Goal: Task Accomplishment & Management: Manage account settings

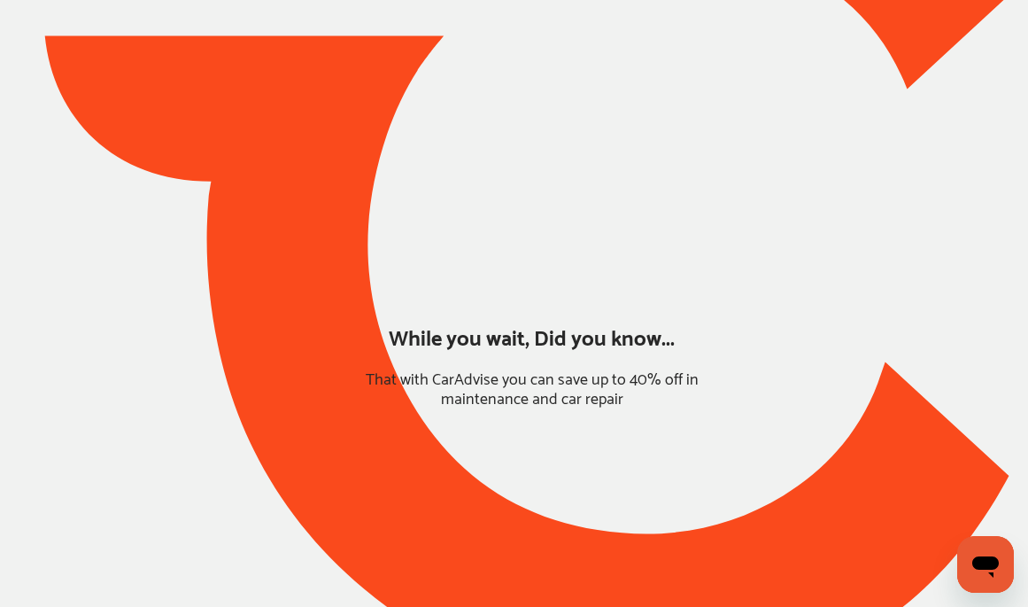
type input "*****"
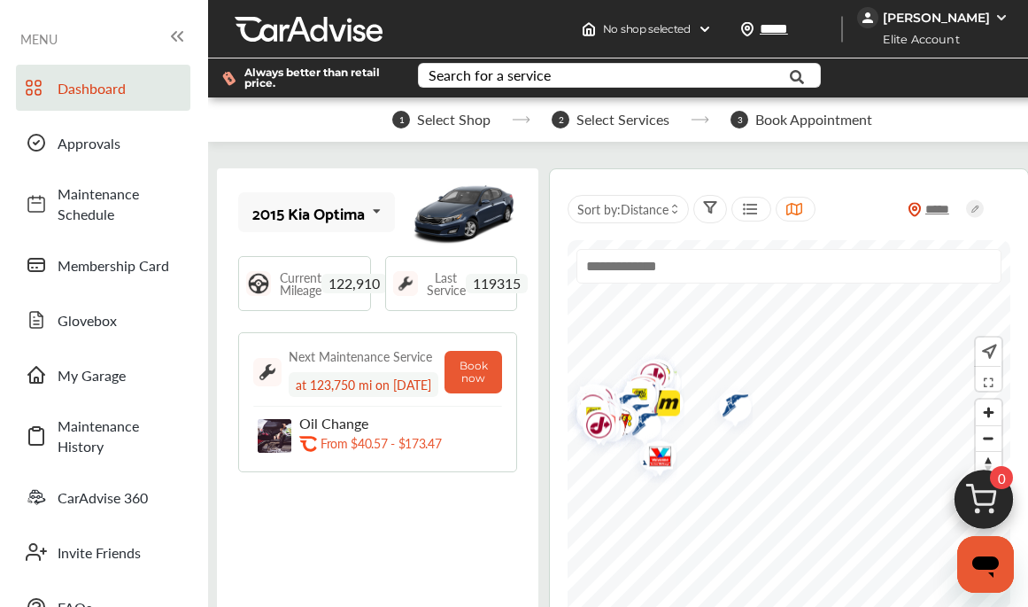
click at [971, 12] on div "[PERSON_NAME]" at bounding box center [936, 18] width 107 height 16
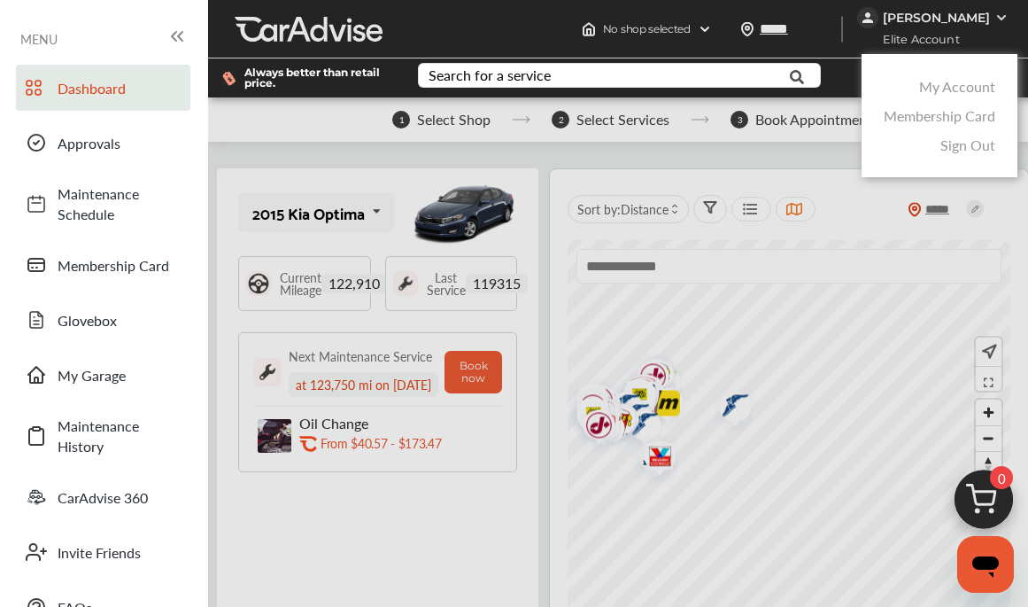
click at [945, 113] on link "Membership Card" at bounding box center [940, 115] width 112 height 20
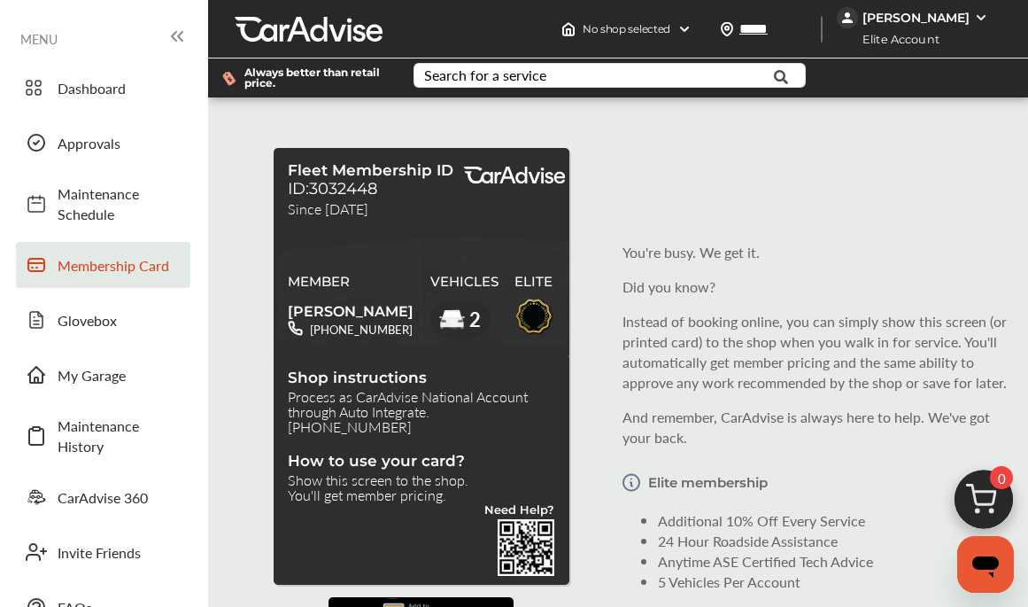
click at [956, 7] on div "[PERSON_NAME]" at bounding box center [915, 17] width 156 height 21
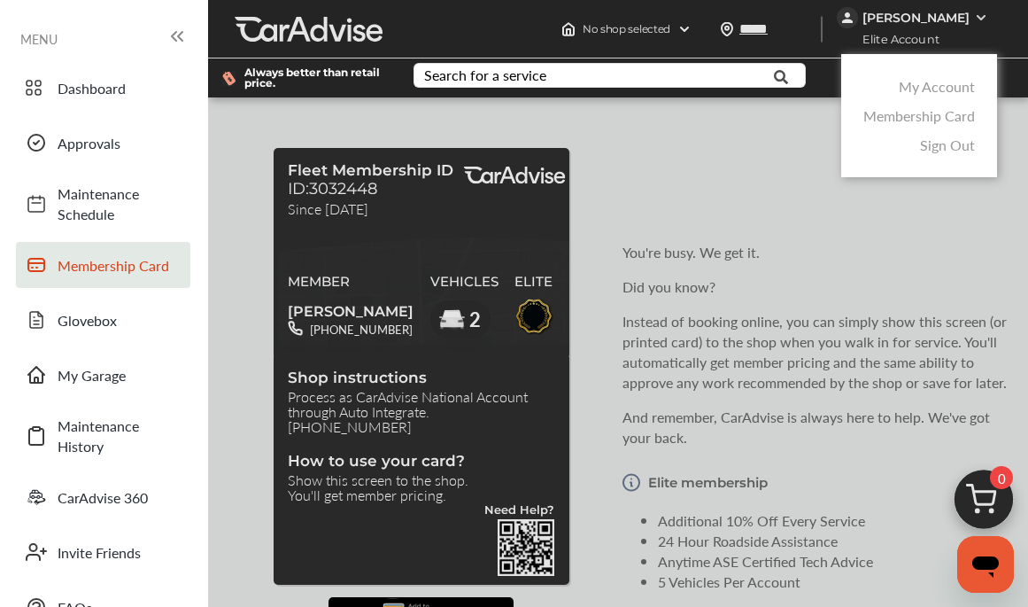
click at [927, 89] on link "My Account" at bounding box center [937, 86] width 76 height 20
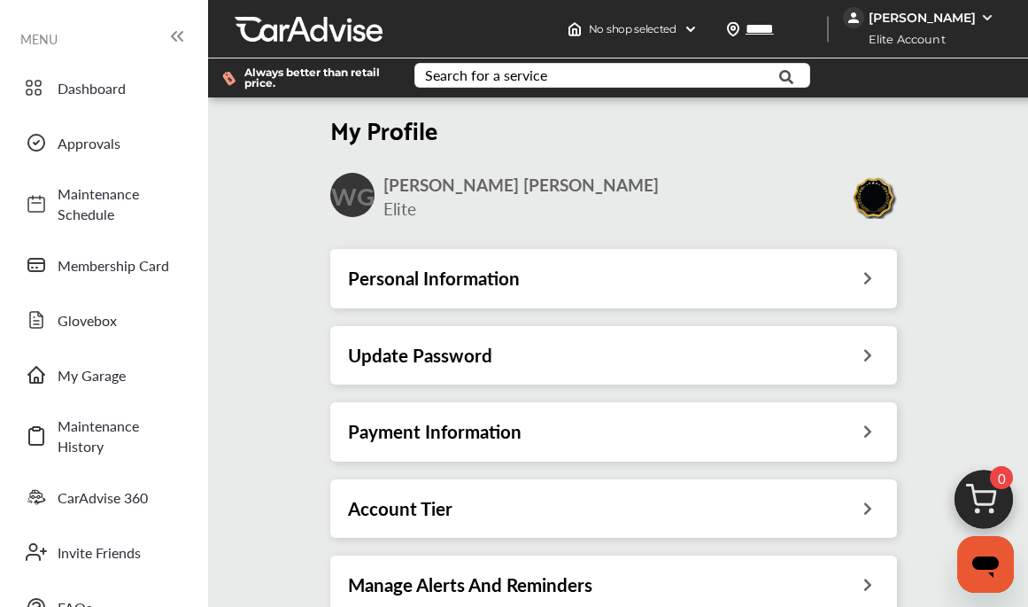
click at [507, 503] on div "Account Tier" at bounding box center [613, 508] width 531 height 23
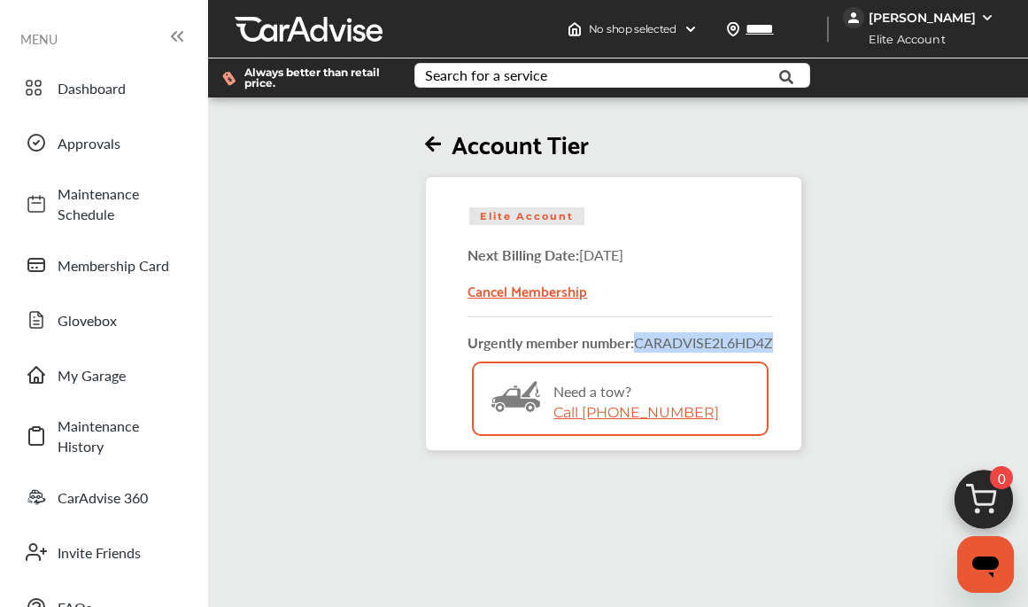
drag, startPoint x: 639, startPoint y: 342, endPoint x: 801, endPoint y: 346, distance: 163.0
click at [801, 346] on div "Elite Account Next Billing Date: [DATE] Cancel Membership Urgently member numbe…" at bounding box center [613, 313] width 377 height 275
copy span "CARADVISE 2L6HD4Z"
